Goal: Find specific page/section: Find specific page/section

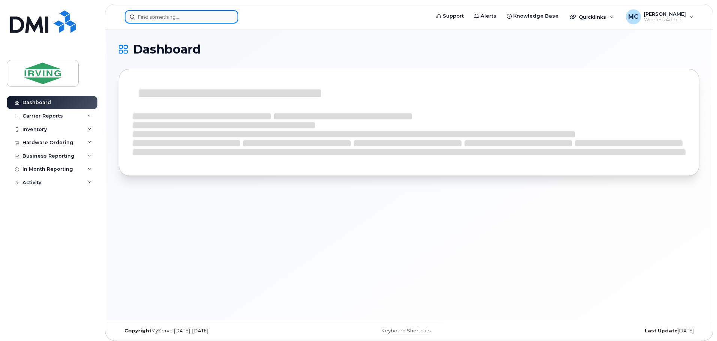
click at [169, 17] on input at bounding box center [181, 16] width 113 height 13
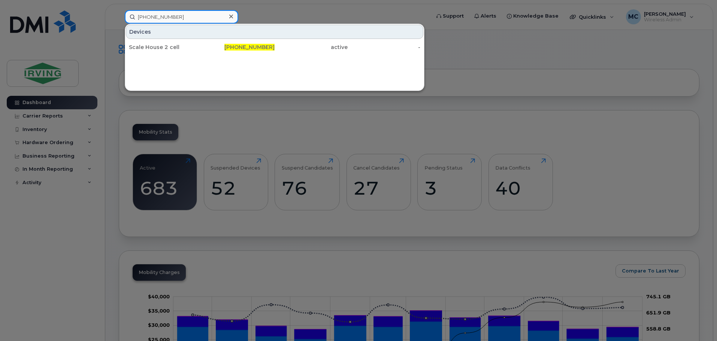
click at [191, 19] on input "782-324-1526" at bounding box center [181, 16] width 113 height 13
click at [216, 17] on input "782-324-1600" at bounding box center [181, 16] width 113 height 13
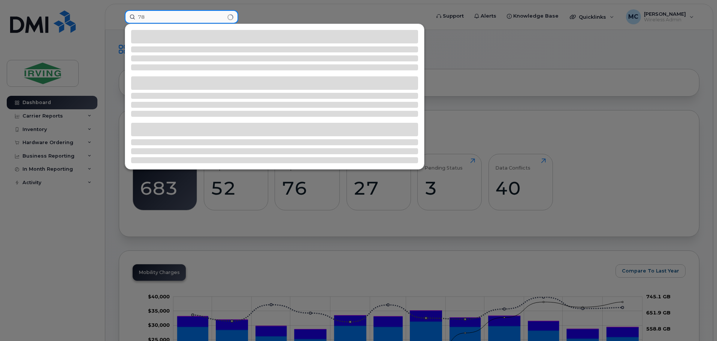
type input "7"
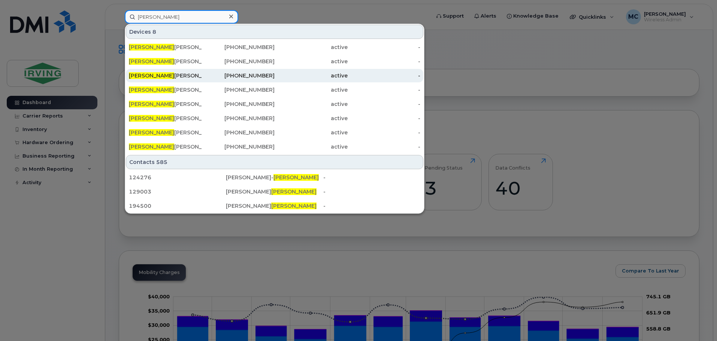
type input "paul"
click at [159, 77] on div "Paul Clark" at bounding box center [165, 75] width 73 height 7
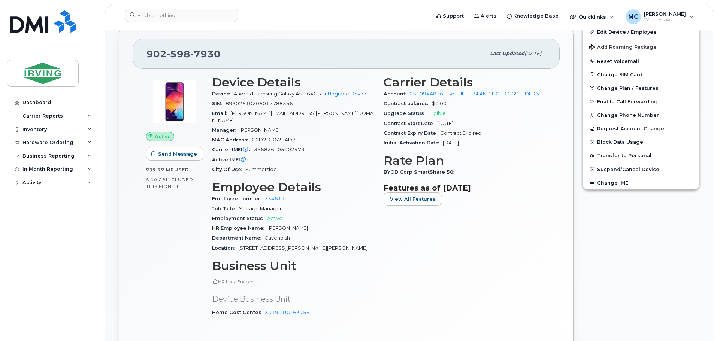
scroll to position [150, 0]
